Goal: Find specific page/section: Find specific page/section

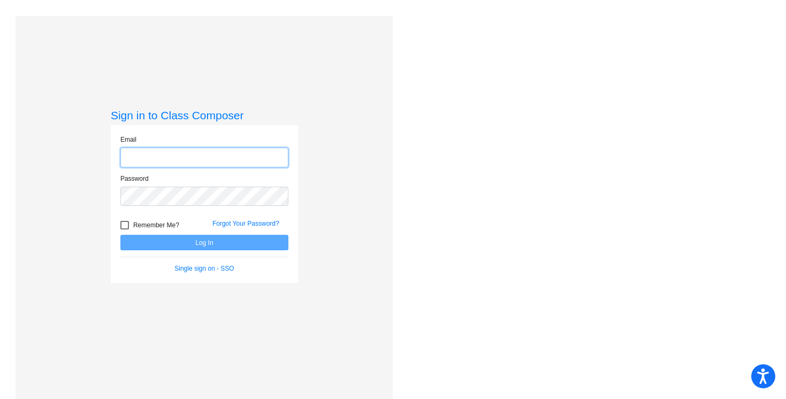
type input "[EMAIL_ADDRESS][PERSON_NAME][DOMAIN_NAME]"
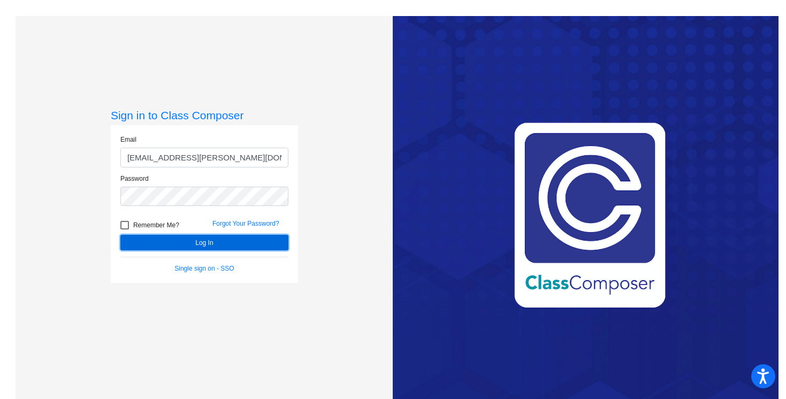
click at [217, 243] on button "Log In" at bounding box center [204, 243] width 168 height 16
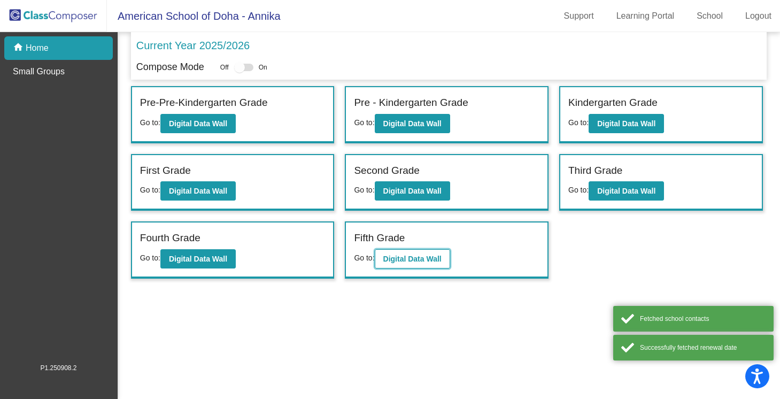
click at [437, 260] on b "Digital Data Wall" at bounding box center [412, 259] width 58 height 9
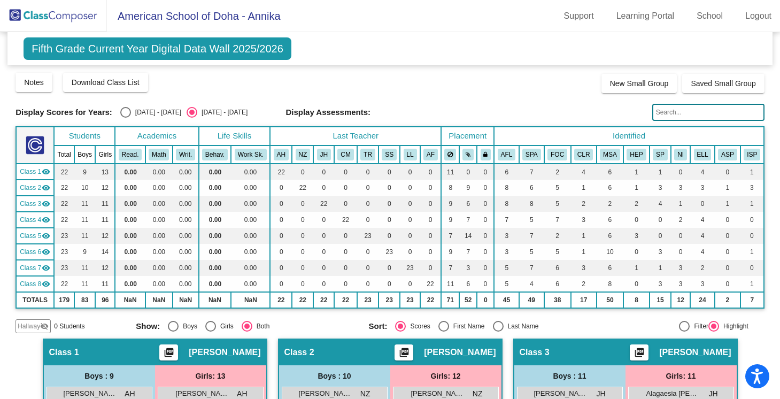
click at [763, 152] on mat-sidenav-content "Fifth Grade Current Year Digital Data Wall 2025/2026 Add, Move, or Retain Stude…" at bounding box center [390, 215] width 780 height 367
